Goal: Task Accomplishment & Management: Use online tool/utility

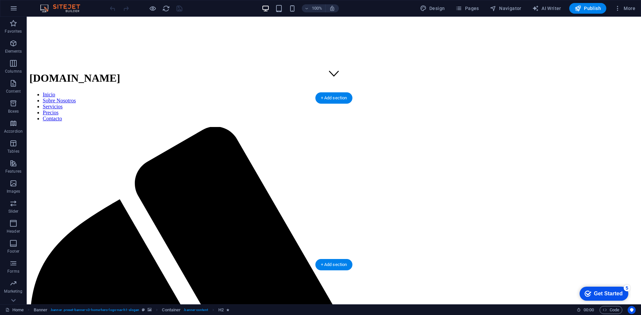
scroll to position [223, 0]
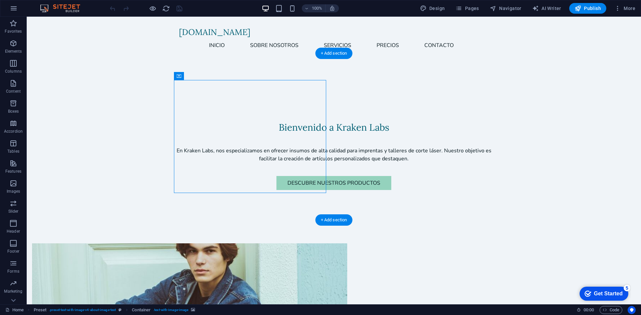
click at [196, 244] on figure at bounding box center [189, 300] width 315 height 113
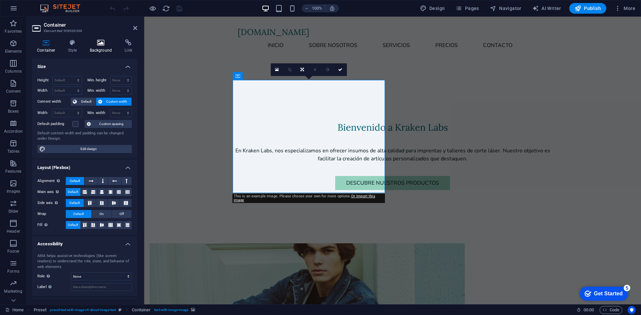
click at [104, 49] on h4 "Background" at bounding box center [102, 46] width 35 height 14
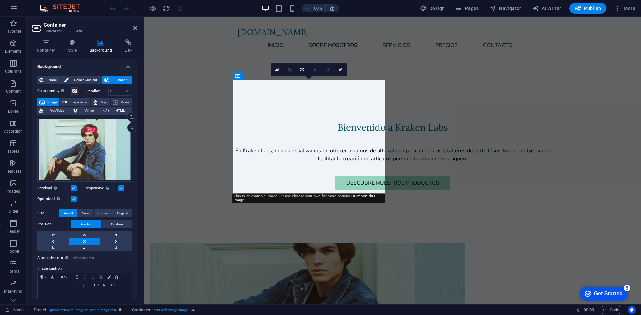
click at [51, 99] on span "Image" at bounding box center [52, 102] width 11 height 8
click at [277, 71] on icon at bounding box center [277, 69] width 4 height 5
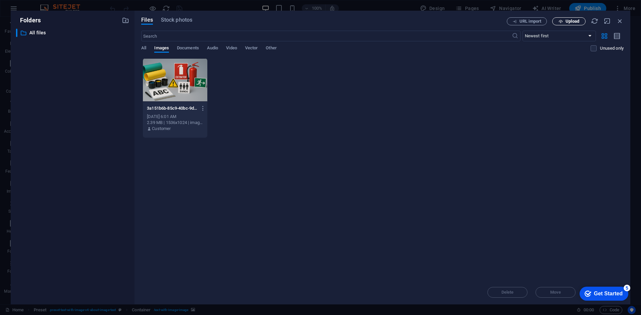
click at [573, 22] on span "Upload" at bounding box center [572, 21] width 14 height 4
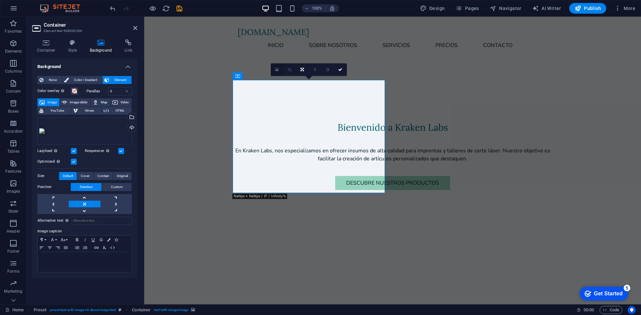
click at [279, 68] on link at bounding box center [277, 69] width 13 height 13
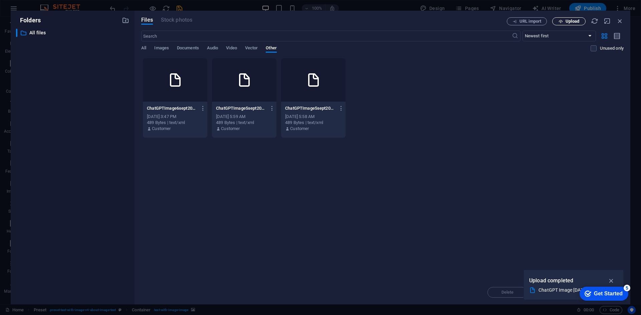
click at [580, 24] on button "Upload" at bounding box center [568, 21] width 33 height 8
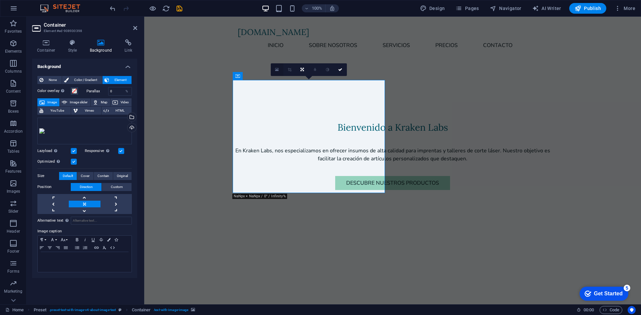
click at [277, 71] on icon at bounding box center [277, 69] width 4 height 5
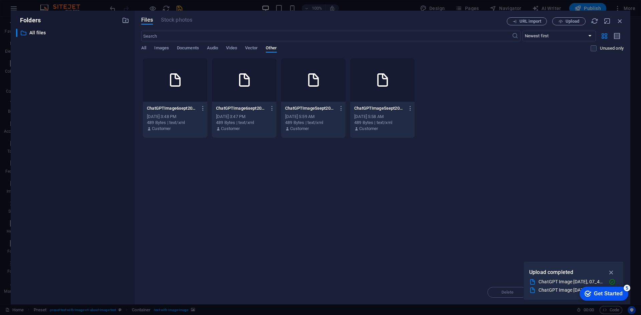
click at [360, 86] on div at bounding box center [382, 79] width 64 height 43
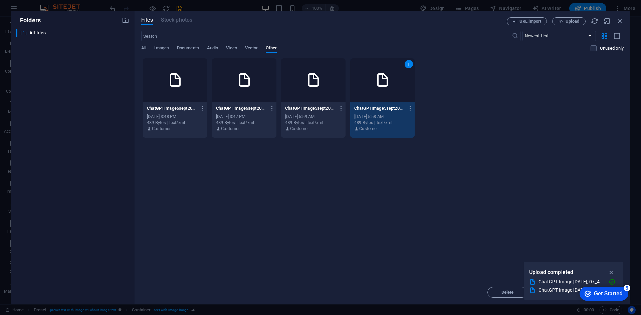
click at [248, 91] on div at bounding box center [244, 79] width 64 height 43
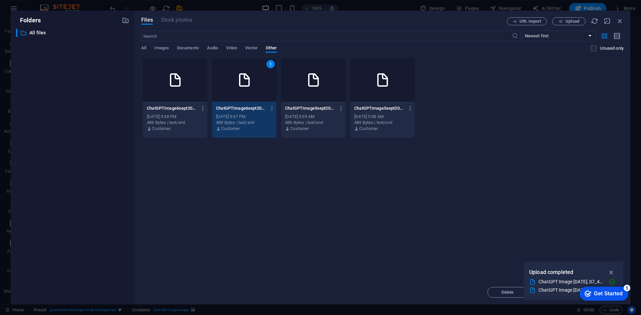
click at [247, 90] on div "1" at bounding box center [244, 79] width 64 height 43
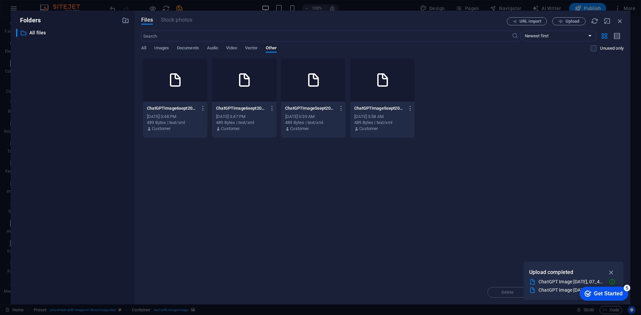
click at [247, 90] on div at bounding box center [244, 79] width 64 height 43
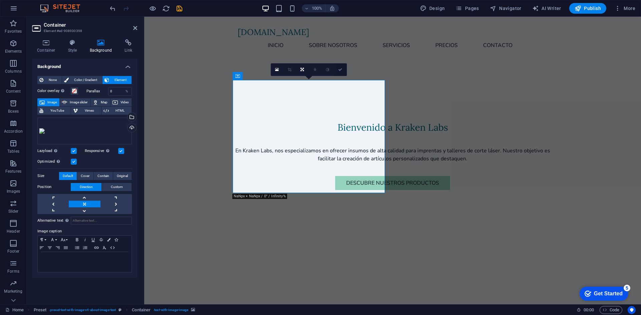
click at [343, 70] on link at bounding box center [340, 69] width 13 height 13
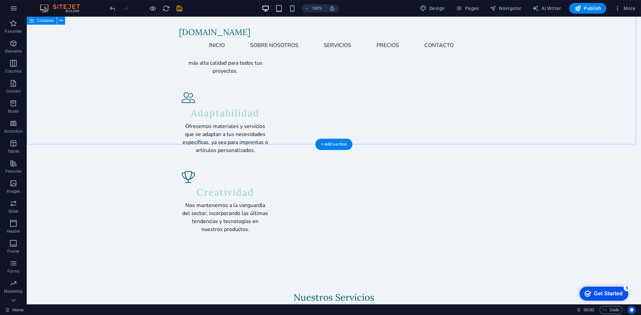
scroll to position [712, 0]
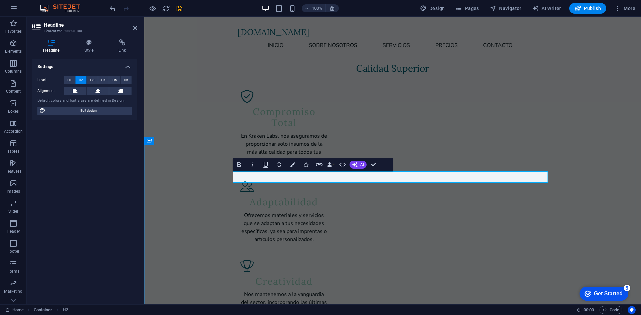
drag, startPoint x: 398, startPoint y: 176, endPoint x: 475, endPoint y: 168, distance: 76.5
drag, startPoint x: 607, startPoint y: 206, endPoint x: 721, endPoint y: 202, distance: 114.2
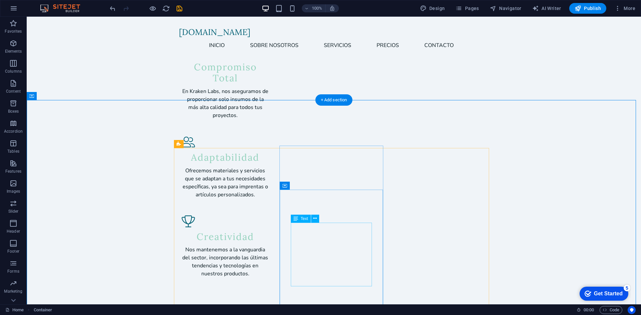
scroll to position [801, 0]
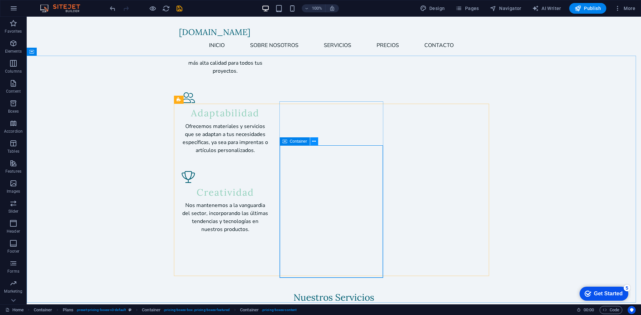
click at [312, 143] on button at bounding box center [314, 141] width 8 height 8
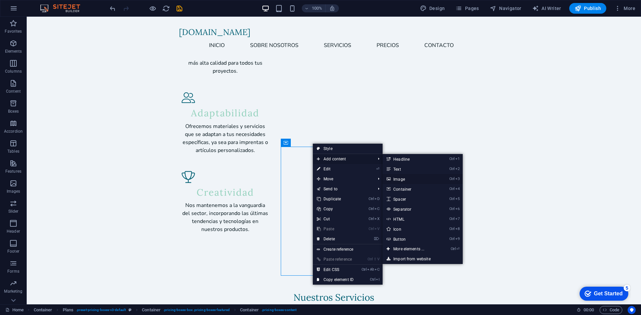
drag, startPoint x: 410, startPoint y: 180, endPoint x: 264, endPoint y: 163, distance: 147.1
click at [410, 180] on link "Ctrl 3 Image" at bounding box center [409, 179] width 55 height 10
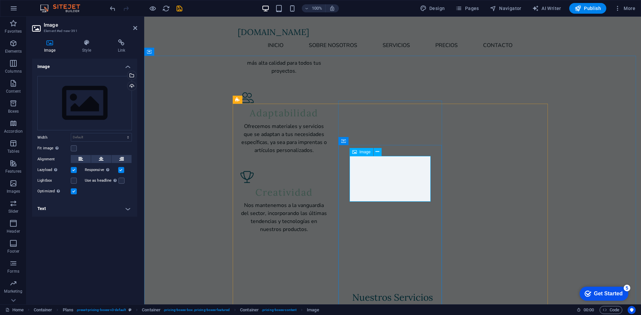
click at [363, 153] on span "Image" at bounding box center [364, 152] width 11 height 4
click at [381, 153] on button at bounding box center [378, 154] width 8 height 8
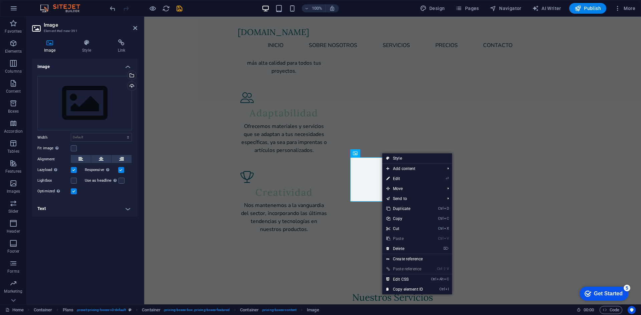
click at [50, 41] on icon at bounding box center [49, 42] width 35 height 7
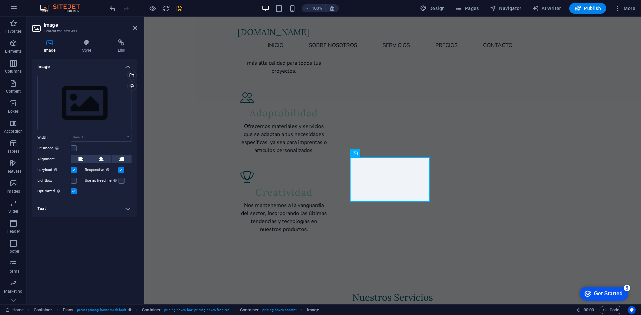
click at [51, 45] on icon at bounding box center [49, 42] width 35 height 7
click at [132, 85] on div "Upload" at bounding box center [131, 87] width 10 height 10
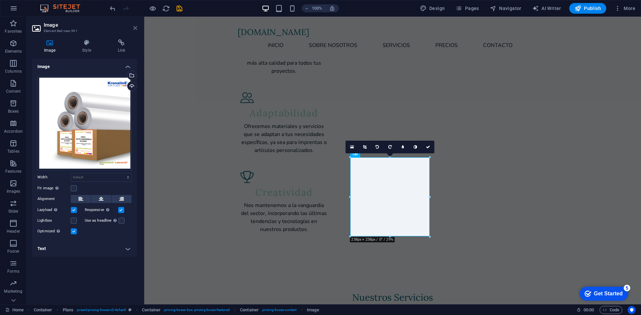
click at [134, 26] on icon at bounding box center [135, 27] width 4 height 5
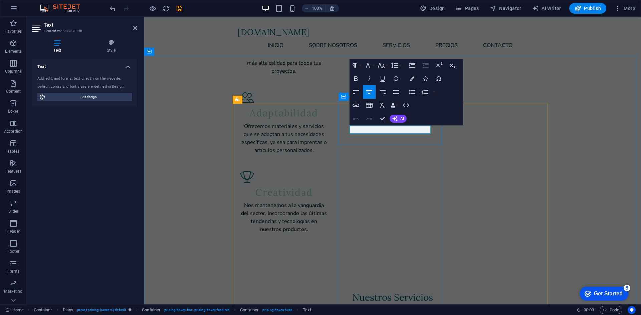
drag, startPoint x: 420, startPoint y: 129, endPoint x: 344, endPoint y: 129, distance: 76.1
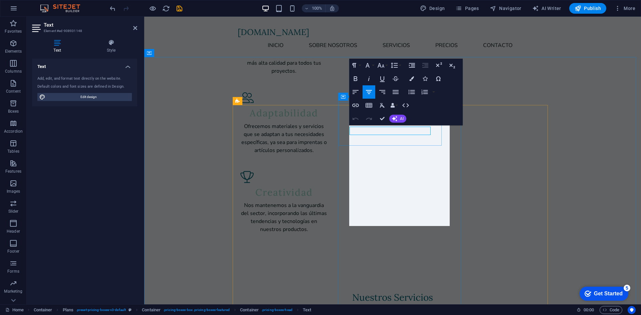
scroll to position [800, 0]
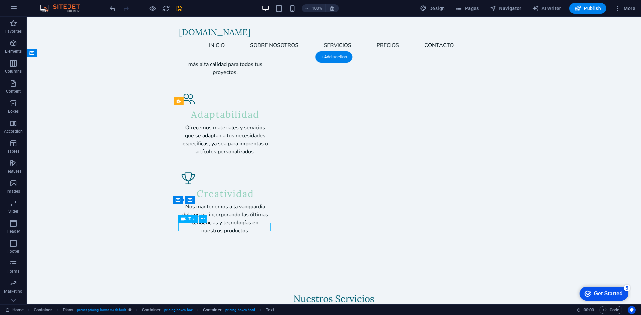
drag, startPoint x: 245, startPoint y: 226, endPoint x: 270, endPoint y: 243, distance: 30.5
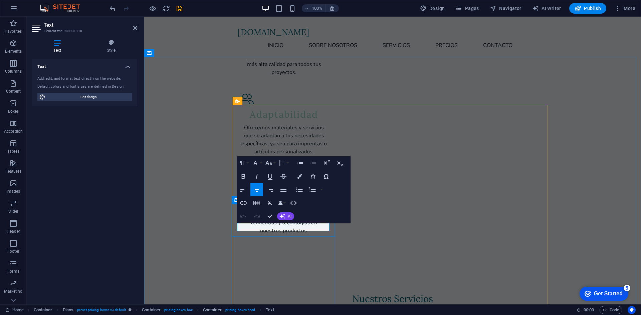
drag, startPoint x: 303, startPoint y: 228, endPoint x: 233, endPoint y: 225, distance: 69.5
copy p "Plan Básico"
drag, startPoint x: 433, startPoint y: 164, endPoint x: 525, endPoint y: 206, distance: 101.3
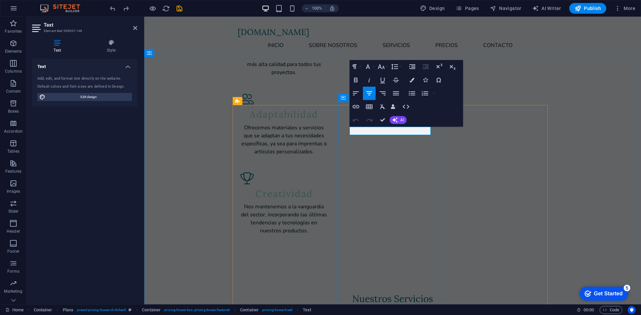
drag, startPoint x: 415, startPoint y: 131, endPoint x: 337, endPoint y: 124, distance: 77.7
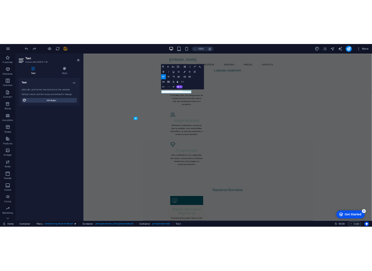
scroll to position [815, 0]
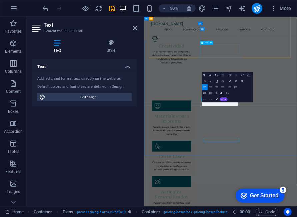
scroll to position [842, 0]
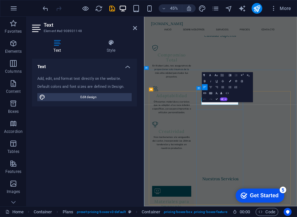
drag, startPoint x: 291, startPoint y: 207, endPoint x: 349, endPoint y: 207, distance: 58.7
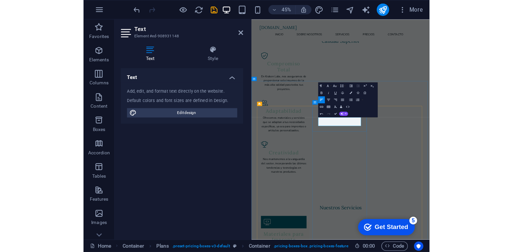
scroll to position [842, 0]
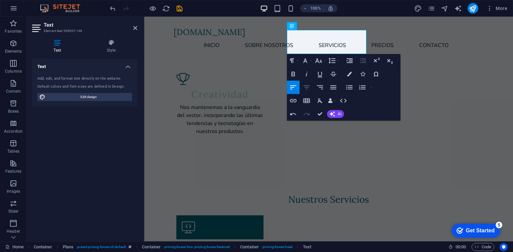
click at [306, 84] on icon "button" at bounding box center [306, 87] width 8 height 8
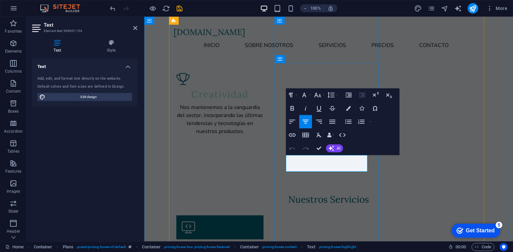
drag, startPoint x: 324, startPoint y: 162, endPoint x: 353, endPoint y: 163, distance: 28.4
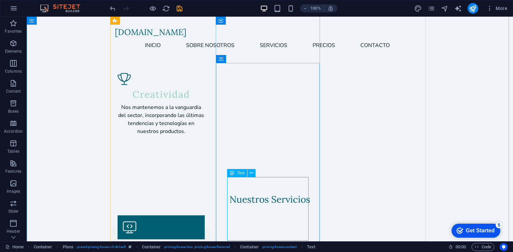
scroll to position [877, 0]
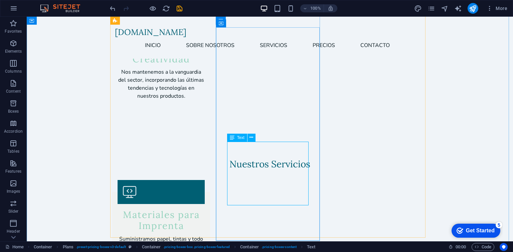
drag, startPoint x: 262, startPoint y: 185, endPoint x: 259, endPoint y: 175, distance: 10.3
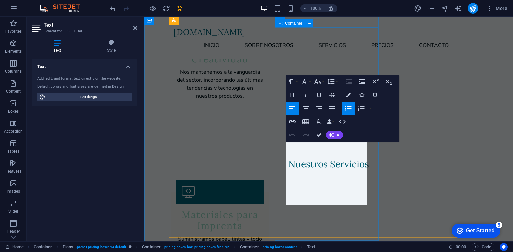
drag, startPoint x: 346, startPoint y: 150, endPoint x: 280, endPoint y: 145, distance: 66.3
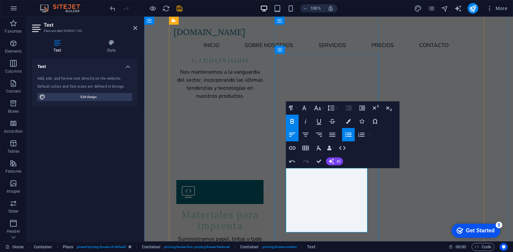
scroll to position [842, 0]
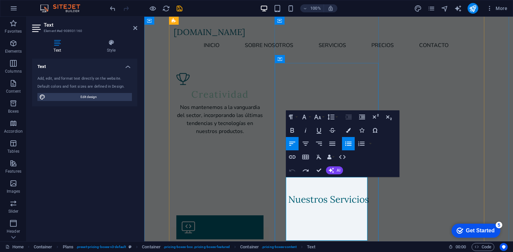
copy li "Todo en el Plan Básico"
drag, startPoint x: 343, startPoint y: 185, endPoint x: 285, endPoint y: 182, distance: 58.5
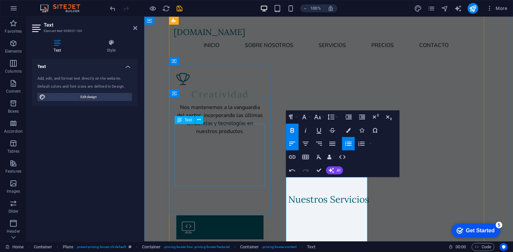
drag, startPoint x: 332, startPoint y: 183, endPoint x: 254, endPoint y: 181, distance: 78.1
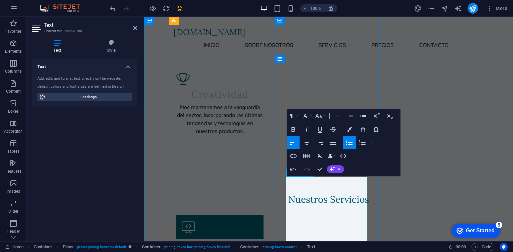
drag, startPoint x: 306, startPoint y: 184, endPoint x: 261, endPoint y: 182, distance: 44.5
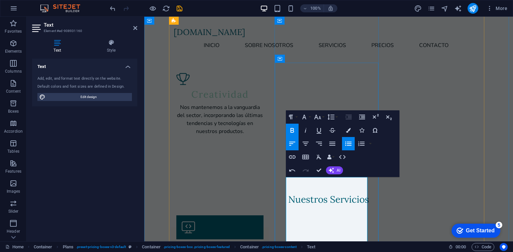
scroll to position [842, 0]
drag, startPoint x: 332, startPoint y: 193, endPoint x: 272, endPoint y: 178, distance: 61.7
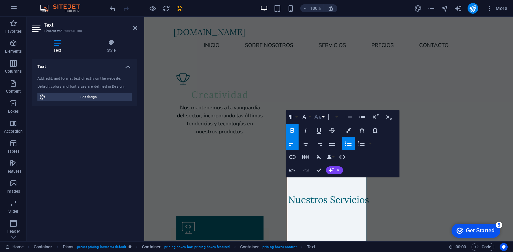
click at [319, 117] on icon "button" at bounding box center [317, 117] width 8 height 8
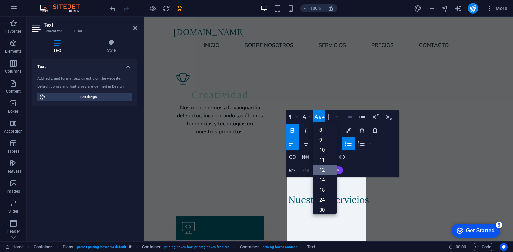
click at [324, 170] on link "12" at bounding box center [324, 170] width 24 height 10
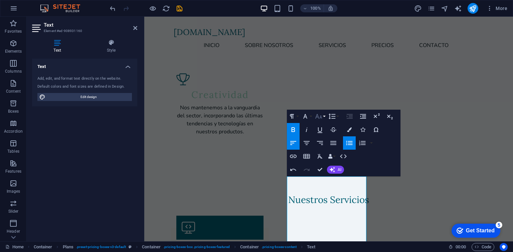
click at [321, 119] on icon "button" at bounding box center [318, 116] width 7 height 5
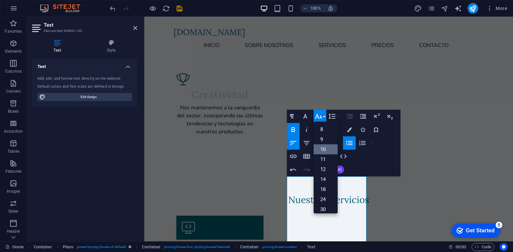
click at [325, 148] on link "10" at bounding box center [325, 150] width 24 height 10
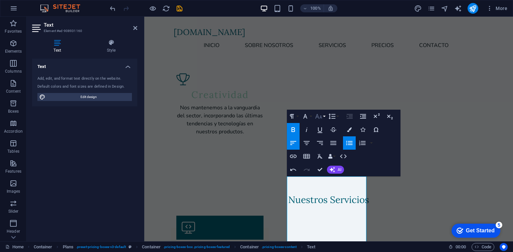
click at [323, 117] on button "Font Size" at bounding box center [319, 116] width 13 height 13
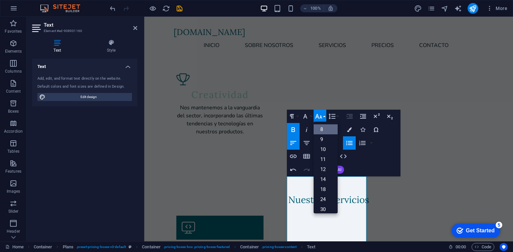
click at [323, 129] on link "8" at bounding box center [325, 129] width 24 height 10
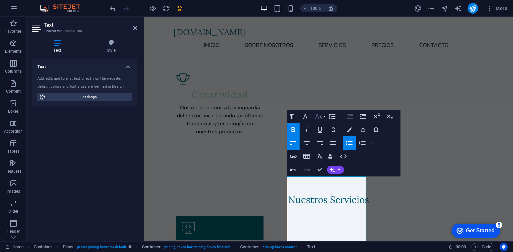
click at [322, 118] on icon "button" at bounding box center [318, 116] width 8 height 8
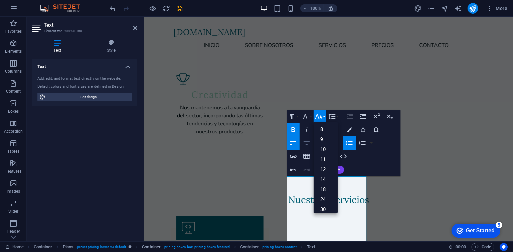
click at [302, 140] on button "Align Center" at bounding box center [306, 142] width 13 height 13
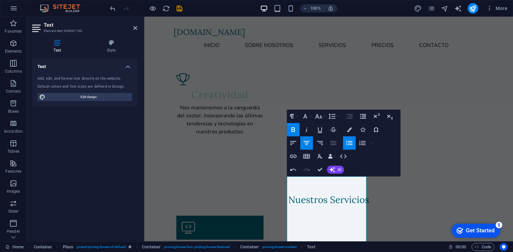
click at [334, 143] on icon "button" at bounding box center [333, 143] width 6 height 4
click at [362, 144] on icon "button" at bounding box center [362, 143] width 8 height 8
click at [346, 143] on icon "button" at bounding box center [349, 143] width 6 height 4
click at [316, 144] on icon "button" at bounding box center [320, 143] width 8 height 8
click at [308, 145] on icon "button" at bounding box center [306, 143] width 8 height 8
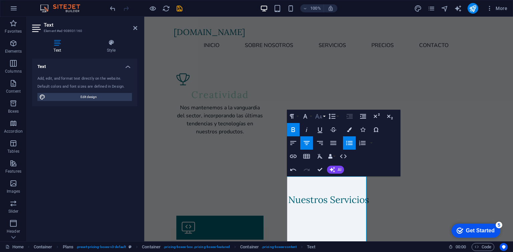
click at [316, 119] on icon "button" at bounding box center [318, 116] width 8 height 8
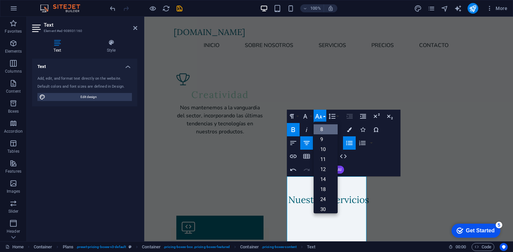
click at [327, 132] on link "8" at bounding box center [325, 129] width 24 height 10
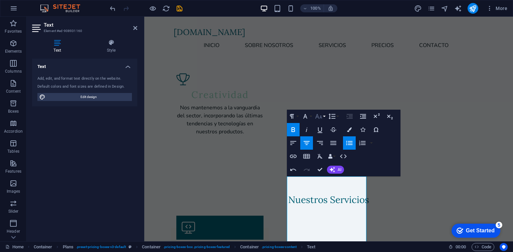
click at [315, 116] on icon "button" at bounding box center [318, 116] width 8 height 8
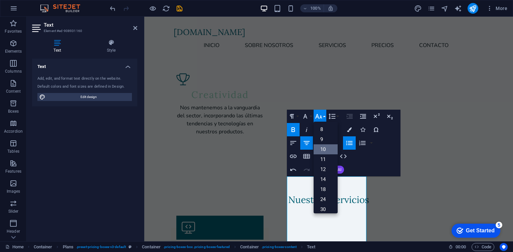
click at [327, 148] on link "10" at bounding box center [325, 150] width 24 height 10
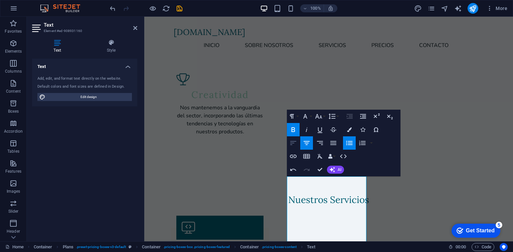
click at [298, 140] on button "Align Left" at bounding box center [293, 142] width 13 height 13
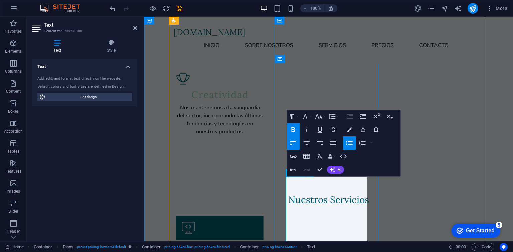
drag, startPoint x: 334, startPoint y: 194, endPoint x: 274, endPoint y: 175, distance: 63.6
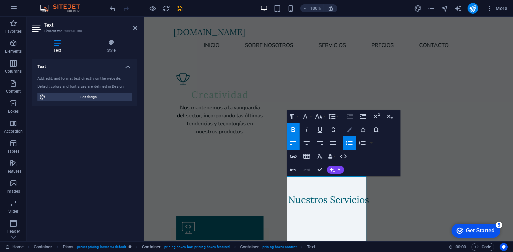
click at [349, 133] on button "Colors" at bounding box center [349, 129] width 13 height 13
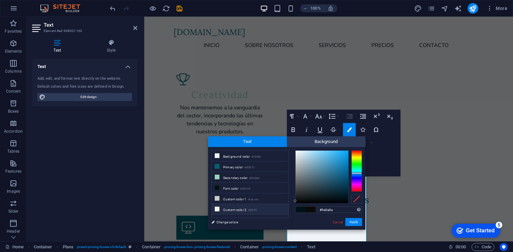
type input "#000000"
drag, startPoint x: 295, startPoint y: 201, endPoint x: 277, endPoint y: 209, distance: 19.7
click at [277, 209] on div "less Background color #f0f4f8 Primary color #005f73 Secondary color #94d2bd Fon…" at bounding box center [286, 188] width 157 height 83
click at [355, 222] on button "Apply" at bounding box center [353, 222] width 17 height 8
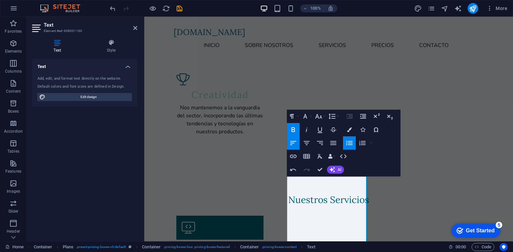
drag, startPoint x: 358, startPoint y: 219, endPoint x: 220, endPoint y: 203, distance: 138.8
click at [358, 219] on div "H2 Banner Container Spacer Button Preset Placeholder Container Container Spacer…" at bounding box center [328, 129] width 368 height 225
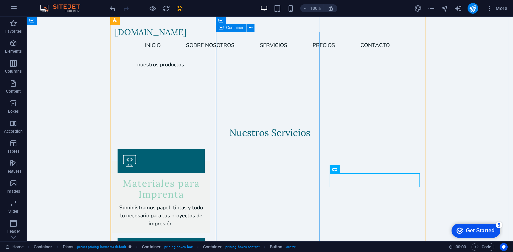
scroll to position [909, 0]
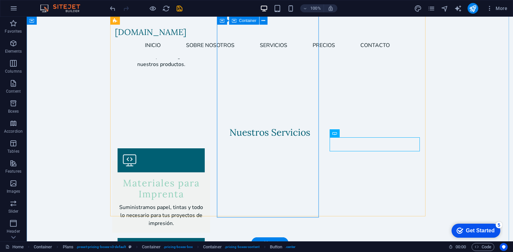
drag, startPoint x: 351, startPoint y: 100, endPoint x: 340, endPoint y: 127, distance: 29.9
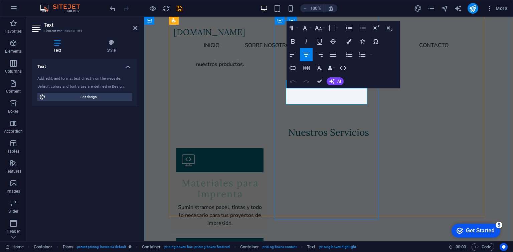
drag, startPoint x: 354, startPoint y: 100, endPoint x: 302, endPoint y: 90, distance: 53.1
click at [345, 40] on button "Colors" at bounding box center [348, 41] width 13 height 13
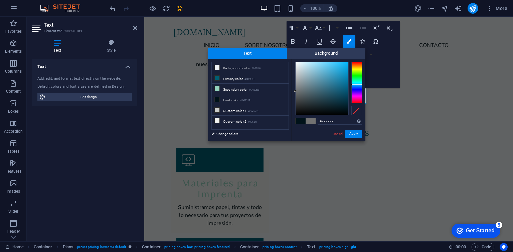
drag, startPoint x: 296, startPoint y: 81, endPoint x: 290, endPoint y: 91, distance: 11.1
click at [290, 91] on div "less Background color #f0f4f8 Primary color #005f73 Secondary color #94d2bd Fon…" at bounding box center [286, 100] width 157 height 83
type input "#000000"
click at [352, 132] on button "Apply" at bounding box center [353, 134] width 17 height 8
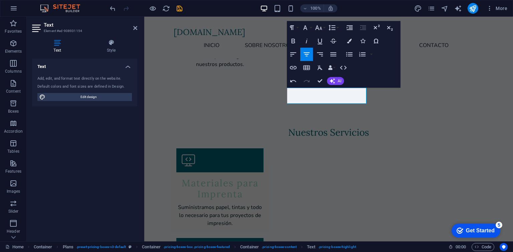
click at [363, 123] on div "H2 Banner Container Spacer Button Preset Placeholder Container Container Spacer…" at bounding box center [328, 129] width 368 height 225
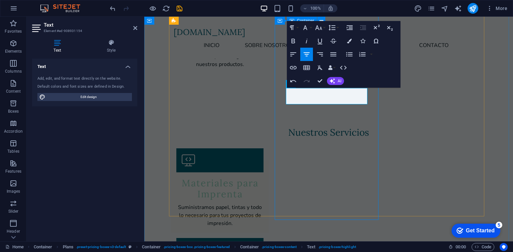
drag, startPoint x: 358, startPoint y: 96, endPoint x: 284, endPoint y: 93, distance: 74.5
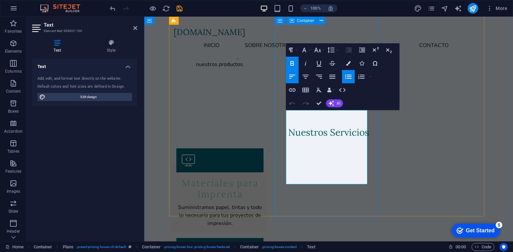
drag, startPoint x: 334, startPoint y: 140, endPoint x: 284, endPoint y: 132, distance: 51.3
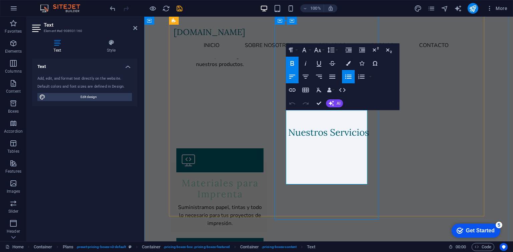
drag, startPoint x: 328, startPoint y: 142, endPoint x: 288, endPoint y: 141, distance: 40.1
copy strong "1.524 x 50 m"
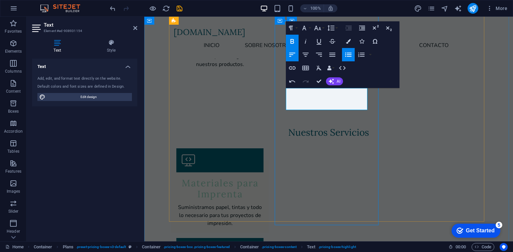
drag, startPoint x: 321, startPoint y: 106, endPoint x: 287, endPoint y: 96, distance: 35.5
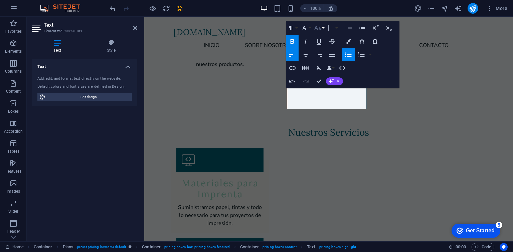
click at [320, 25] on icon "button" at bounding box center [317, 28] width 8 height 8
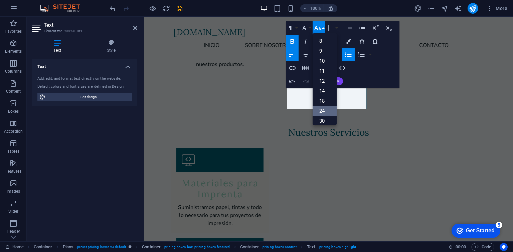
click at [328, 108] on link "24" at bounding box center [324, 111] width 24 height 10
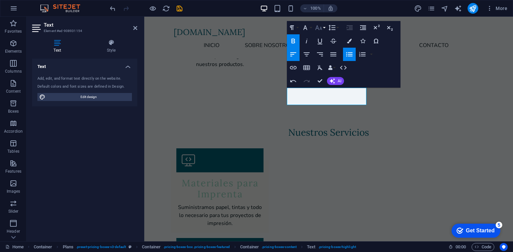
click at [320, 25] on icon "button" at bounding box center [318, 28] width 8 height 8
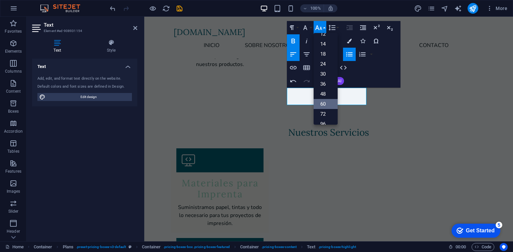
scroll to position [53, 0]
click at [323, 88] on link "48" at bounding box center [325, 87] width 24 height 10
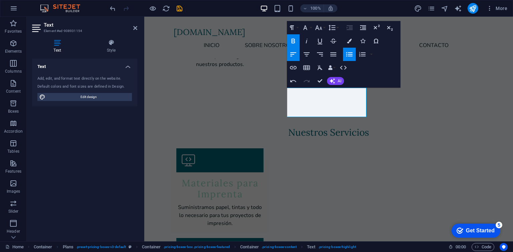
click at [296, 37] on icon "button" at bounding box center [293, 41] width 8 height 8
click at [322, 29] on icon "button" at bounding box center [318, 28] width 8 height 8
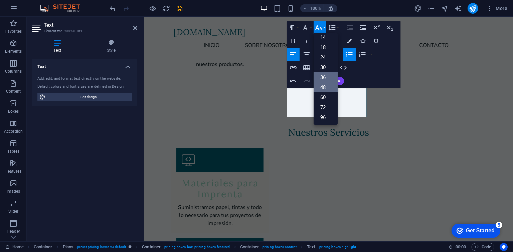
click at [328, 77] on link "36" at bounding box center [325, 77] width 24 height 10
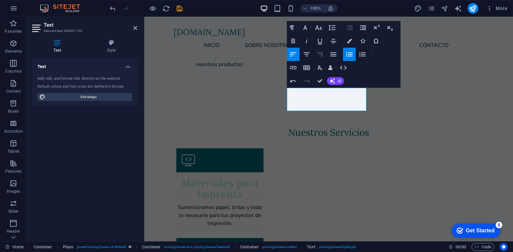
click at [321, 53] on icon "button" at bounding box center [320, 54] width 8 height 8
click at [310, 55] on icon "button" at bounding box center [306, 54] width 8 height 8
click at [293, 37] on icon "button" at bounding box center [293, 41] width 8 height 8
drag, startPoint x: 293, startPoint y: 40, endPoint x: 182, endPoint y: 86, distance: 120.5
click at [293, 40] on icon "button" at bounding box center [293, 41] width 8 height 8
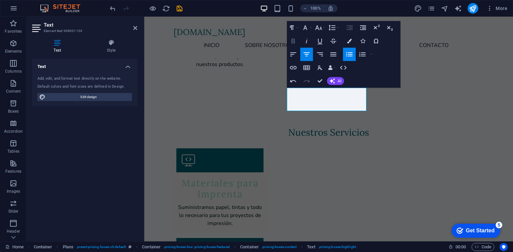
click at [294, 37] on icon "button" at bounding box center [293, 41] width 8 height 8
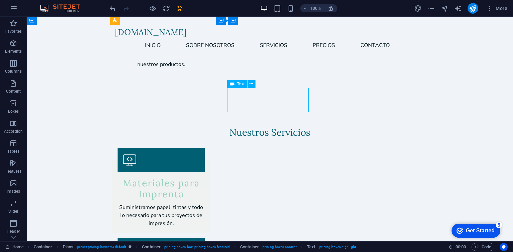
drag, startPoint x: 283, startPoint y: 100, endPoint x: 163, endPoint y: 97, distance: 120.5
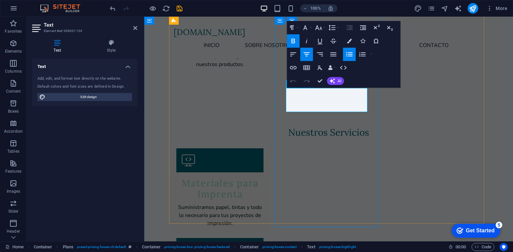
drag, startPoint x: 344, startPoint y: 101, endPoint x: 298, endPoint y: 101, distance: 45.4
